Goal: Communication & Community: Answer question/provide support

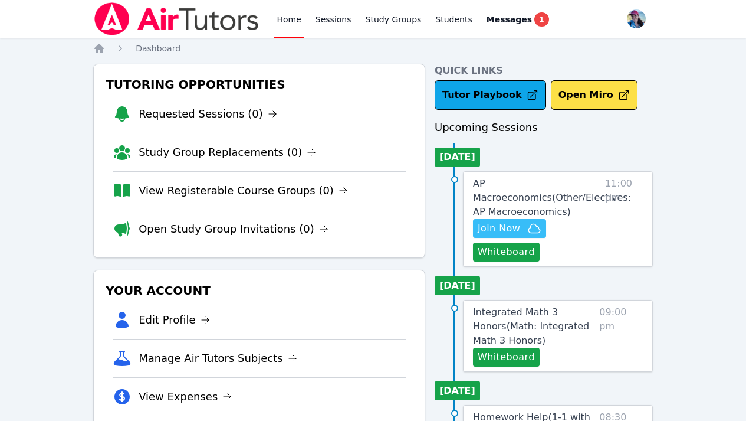
click at [517, 224] on span "Join Now" at bounding box center [499, 228] width 42 height 14
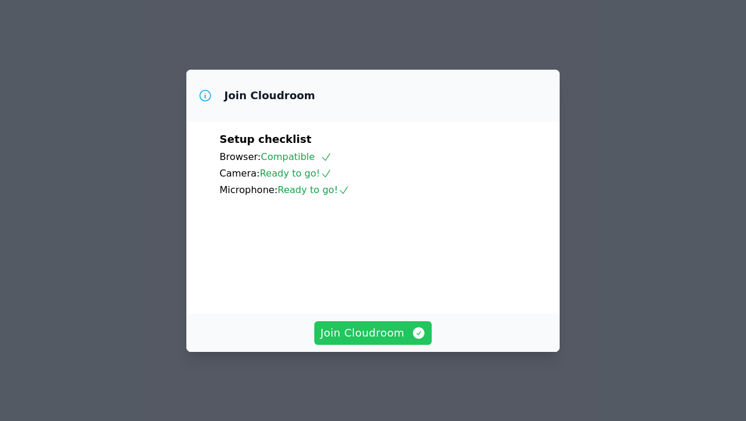
click at [354, 339] on span "Join Cloudroom" at bounding box center [373, 332] width 106 height 17
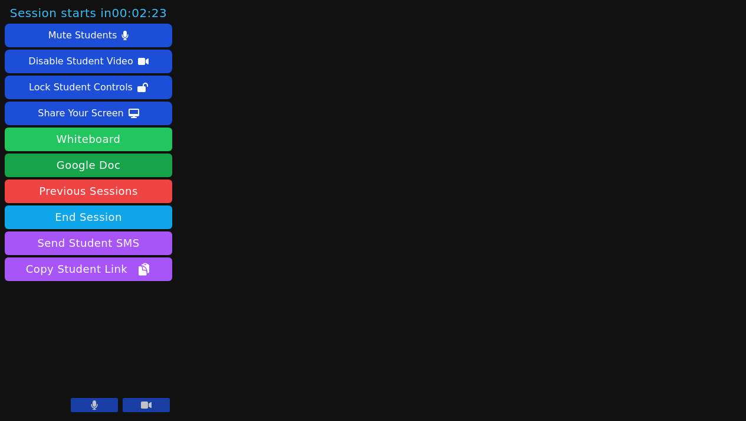
click at [124, 139] on button "Whiteboard" at bounding box center [89, 139] width 168 height 24
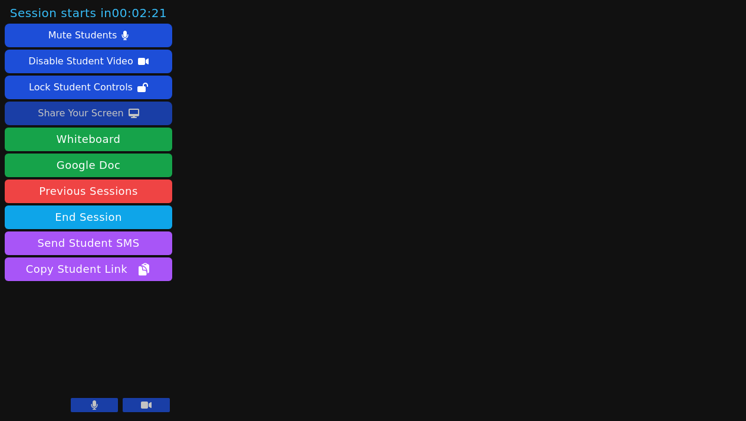
click at [116, 109] on div "Share Your Screen" at bounding box center [81, 113] width 86 height 19
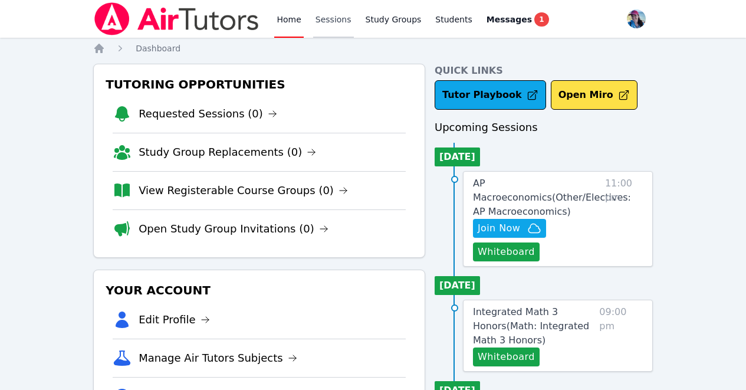
click at [327, 21] on link "Sessions" at bounding box center [333, 19] width 41 height 38
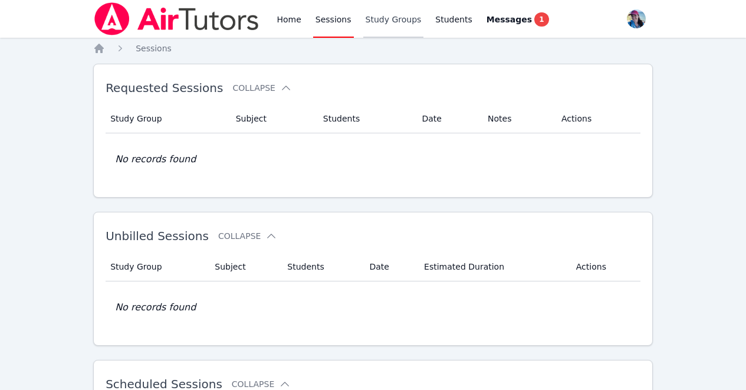
click at [369, 20] on link "Study Groups" at bounding box center [393, 19] width 61 height 38
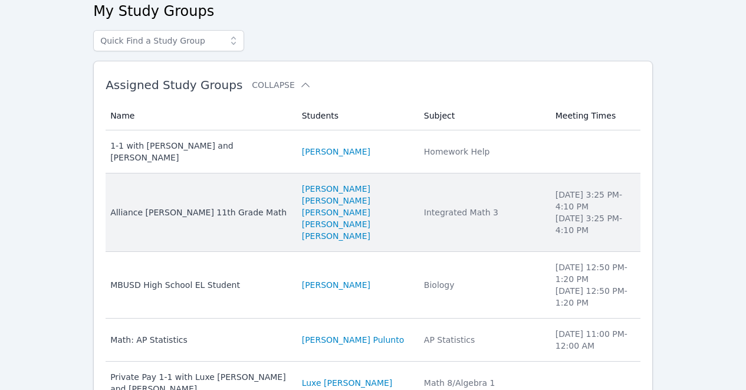
scroll to position [68, 0]
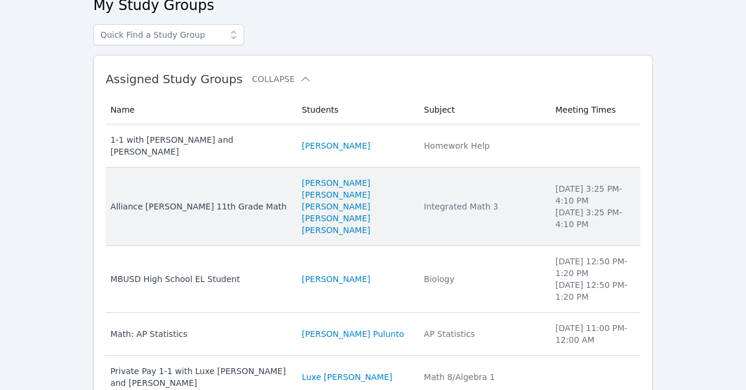
click at [438, 173] on td "Subject Integrated Math 3" at bounding box center [483, 207] width 132 height 78
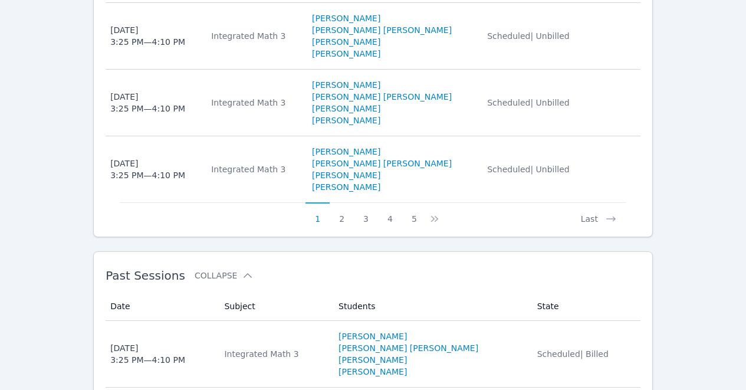
scroll to position [1185, 0]
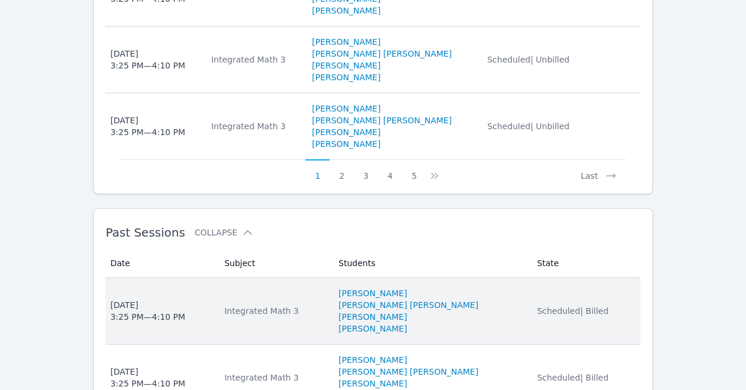
click at [473, 299] on li "Mary Ramirez Lopez" at bounding box center [431, 305] width 185 height 12
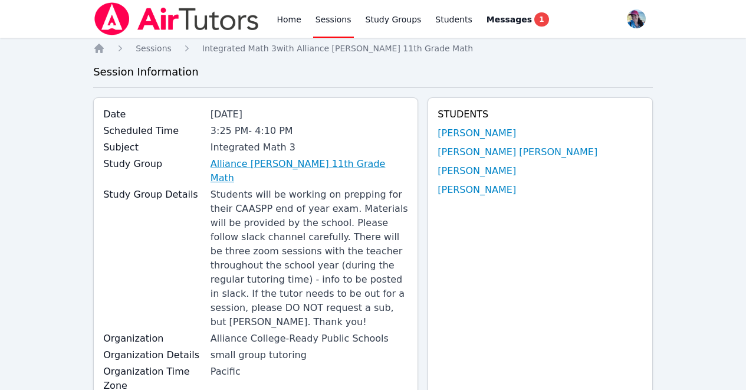
click at [289, 157] on link "Alliance [PERSON_NAME] 11th Grade Math" at bounding box center [310, 171] width 198 height 28
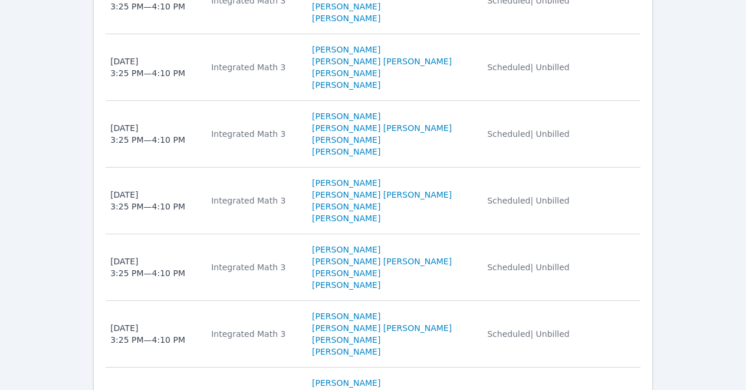
scroll to position [1185, 0]
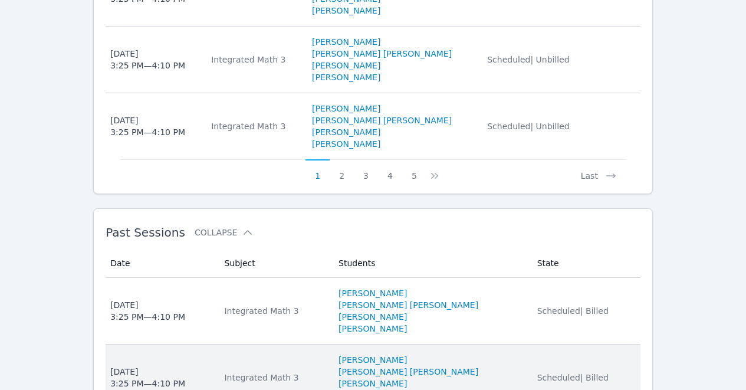
click at [320, 344] on td "Subject Integrated Math 3" at bounding box center [274, 377] width 114 height 66
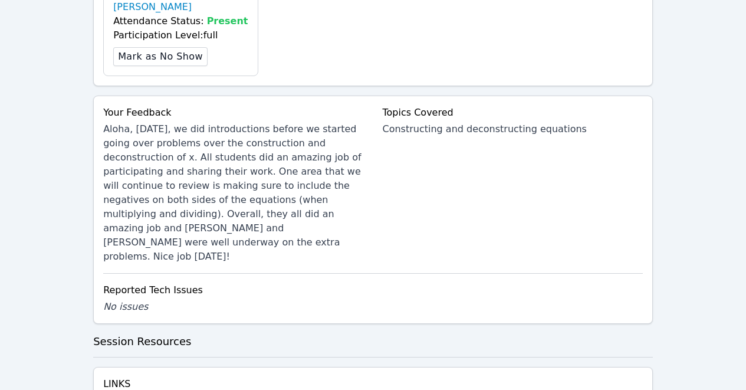
scroll to position [704, 0]
